Goal: Check status: Check status

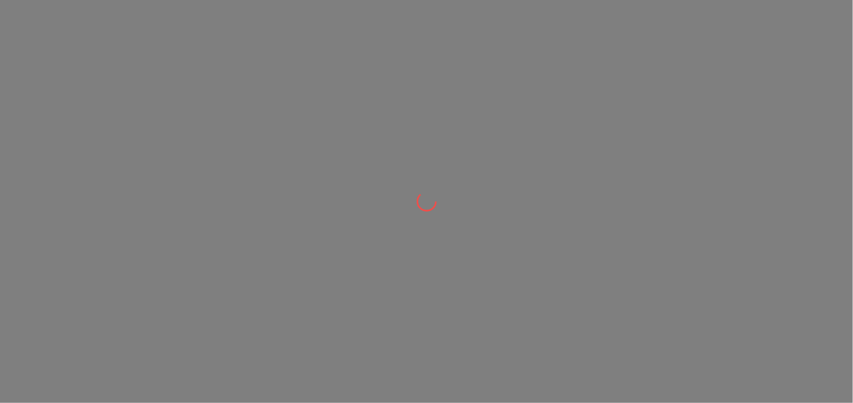
click at [265, 99] on div at bounding box center [426, 201] width 853 height 403
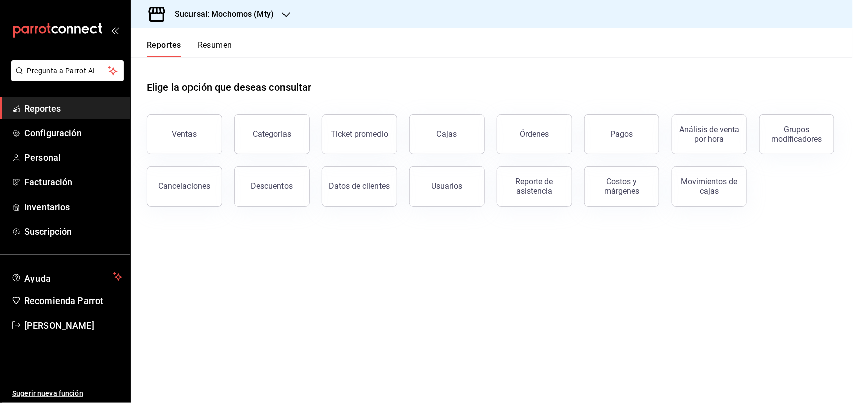
click at [400, 56] on header "Reportes Resumen" at bounding box center [492, 42] width 723 height 29
click at [546, 130] on div "Órdenes" at bounding box center [534, 134] width 29 height 10
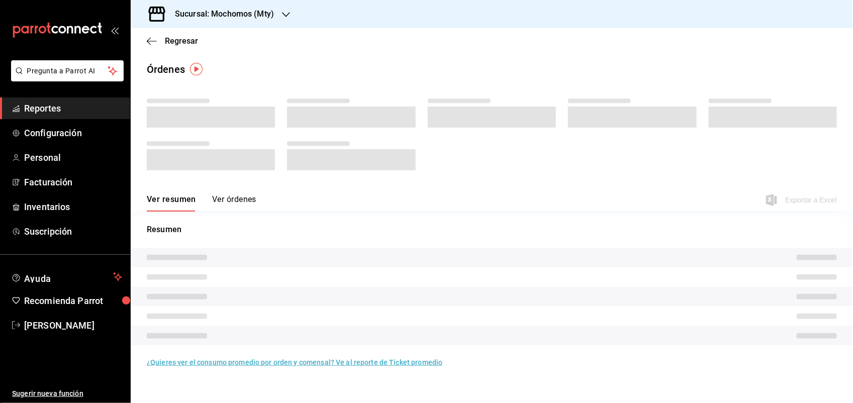
click at [239, 199] on button "Ver órdenes" at bounding box center [234, 203] width 44 height 17
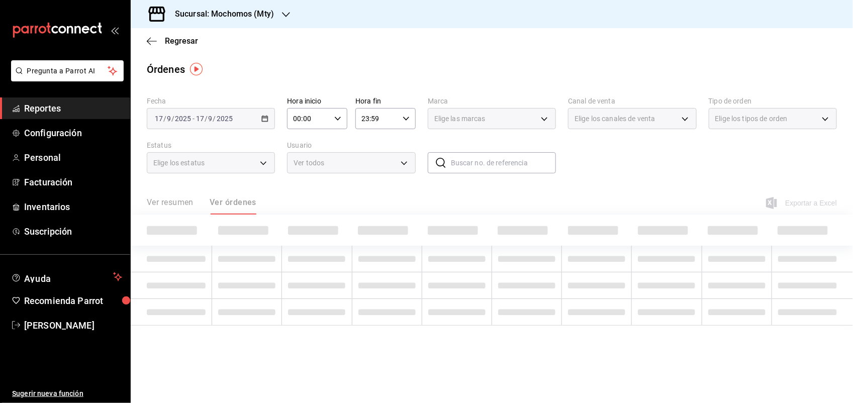
click at [361, 161] on body "Pregunta a Parrot AI Reportes Configuración Personal Facturación Inventarios Su…" at bounding box center [426, 201] width 853 height 403
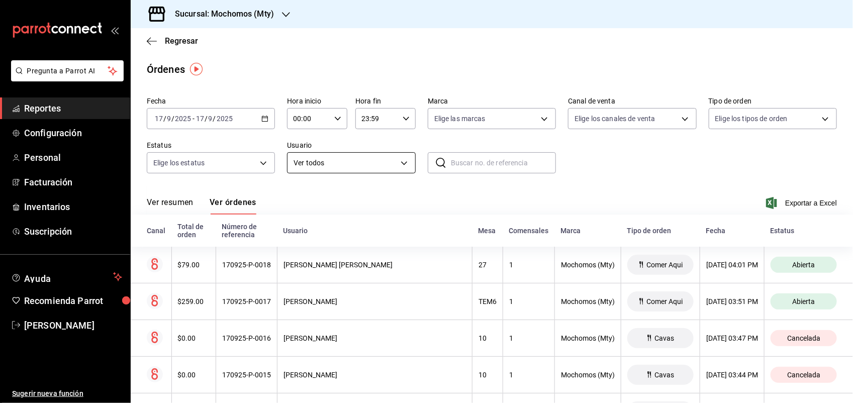
click at [250, 156] on div at bounding box center [426, 201] width 853 height 403
click at [265, 159] on div at bounding box center [426, 201] width 853 height 403
click at [253, 169] on div at bounding box center [426, 201] width 853 height 403
click at [475, 53] on div "Regresar" at bounding box center [492, 41] width 723 height 26
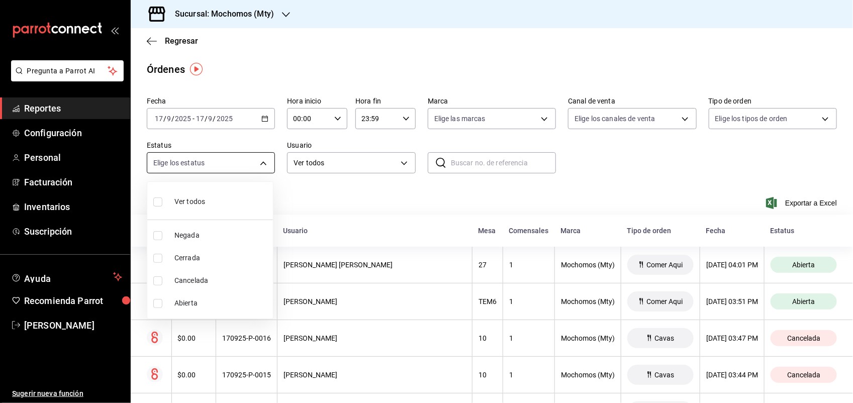
click at [263, 161] on body "Pregunta a Parrot AI Reportes Configuración Personal Facturación Inventarios Su…" at bounding box center [426, 201] width 853 height 403
click at [185, 305] on span "Abierta" at bounding box center [221, 303] width 95 height 11
type input "OPEN"
checkbox input "true"
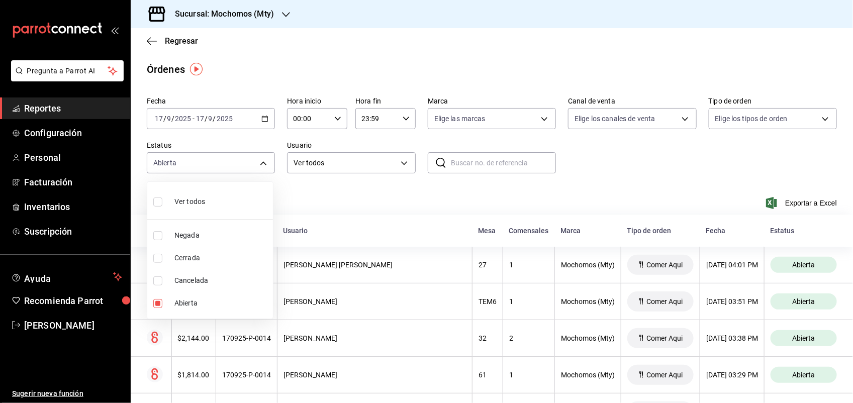
click at [758, 255] on div at bounding box center [426, 201] width 853 height 403
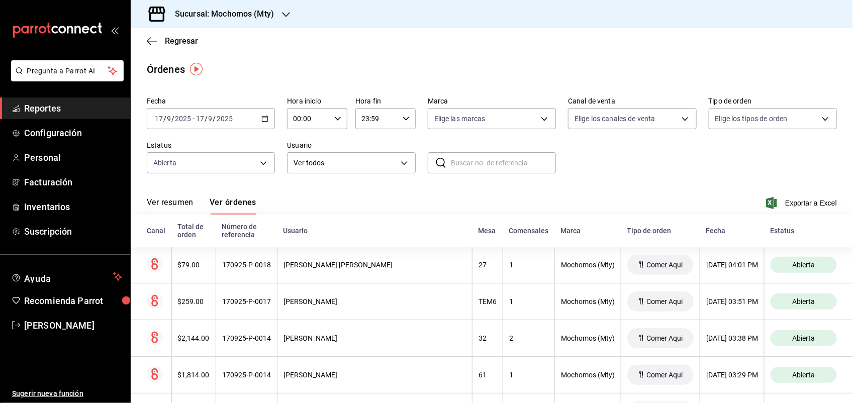
click at [435, 202] on div "Ver resumen Ver órdenes Exportar a Excel" at bounding box center [492, 200] width 690 height 29
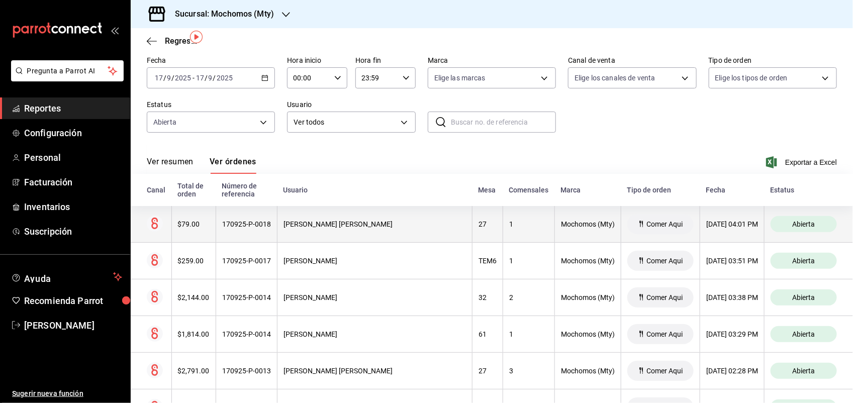
scroll to position [63, 0]
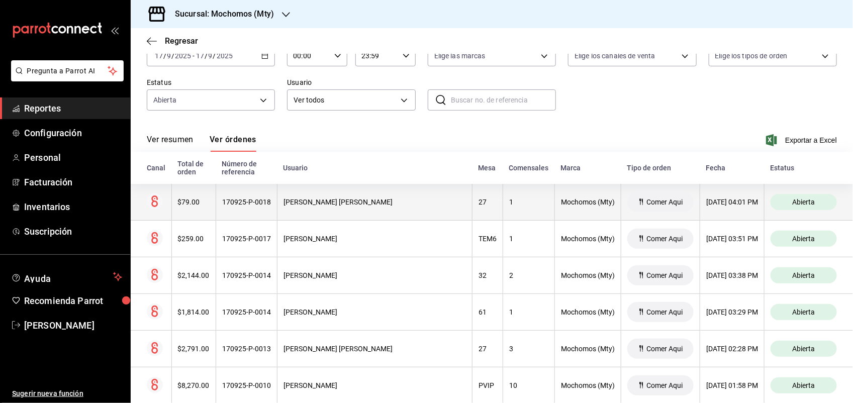
click at [509, 199] on div "1" at bounding box center [528, 202] width 39 height 8
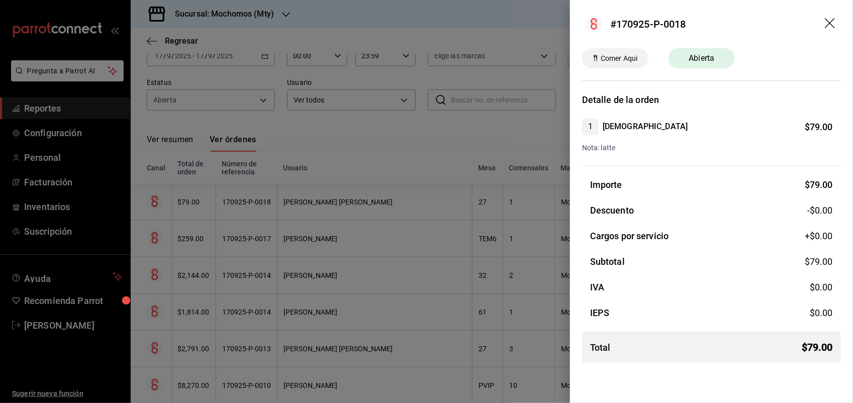
click at [546, 166] on div at bounding box center [426, 201] width 853 height 403
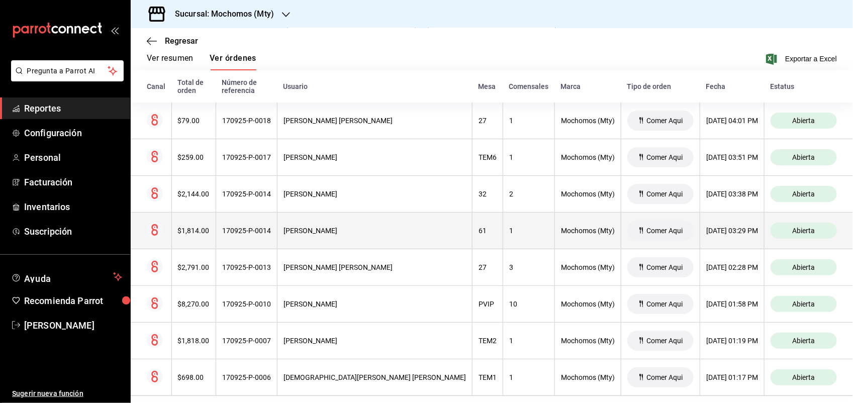
scroll to position [146, 0]
